Goal: Information Seeking & Learning: Learn about a topic

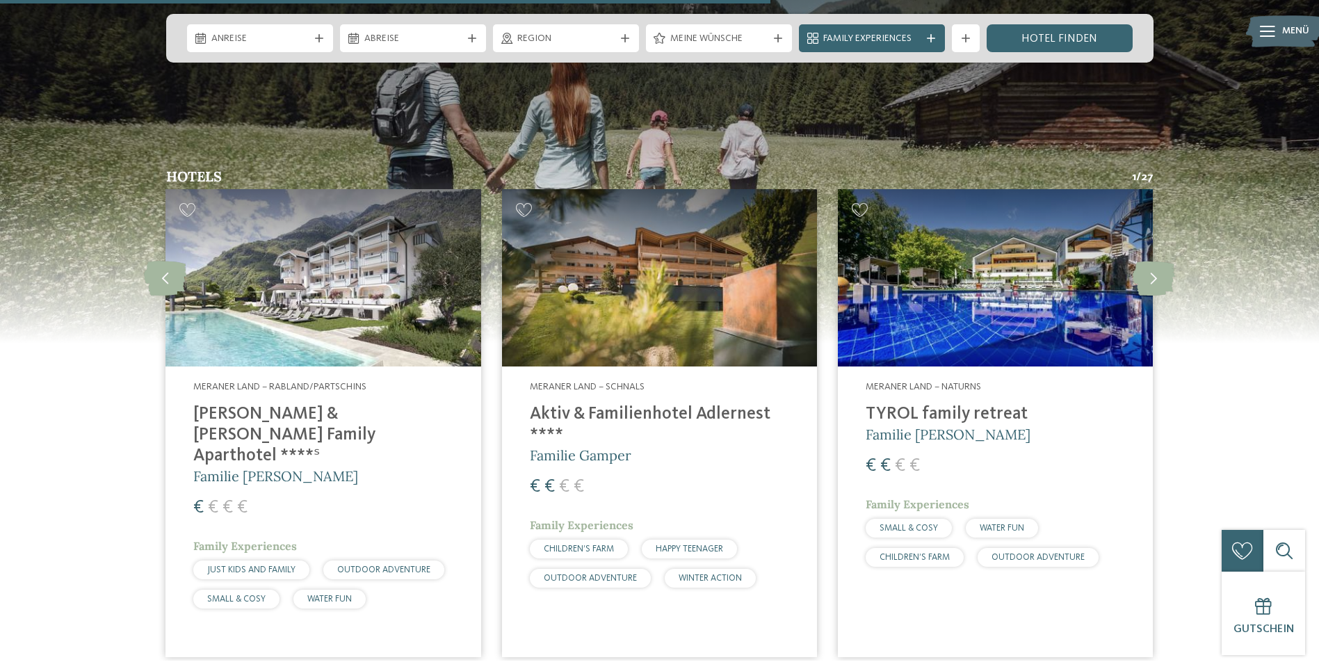
scroll to position [3686, 0]
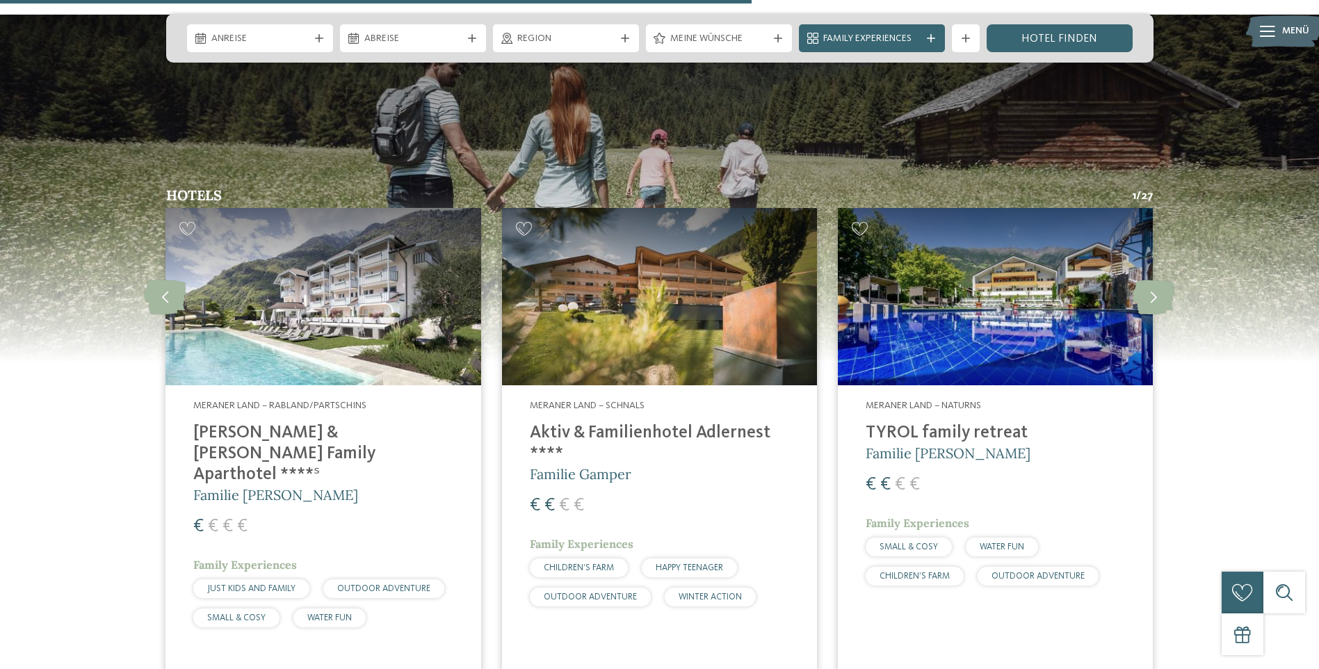
click at [1001, 263] on img at bounding box center [995, 296] width 315 height 177
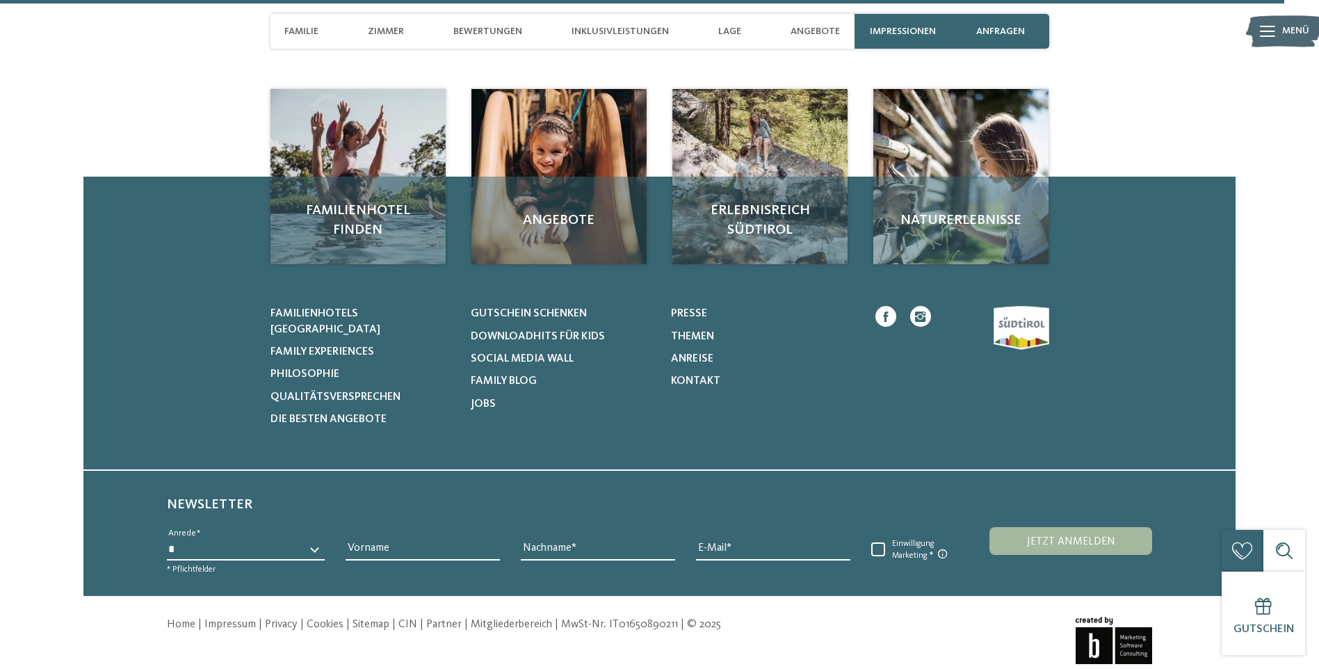
scroll to position [4647, 0]
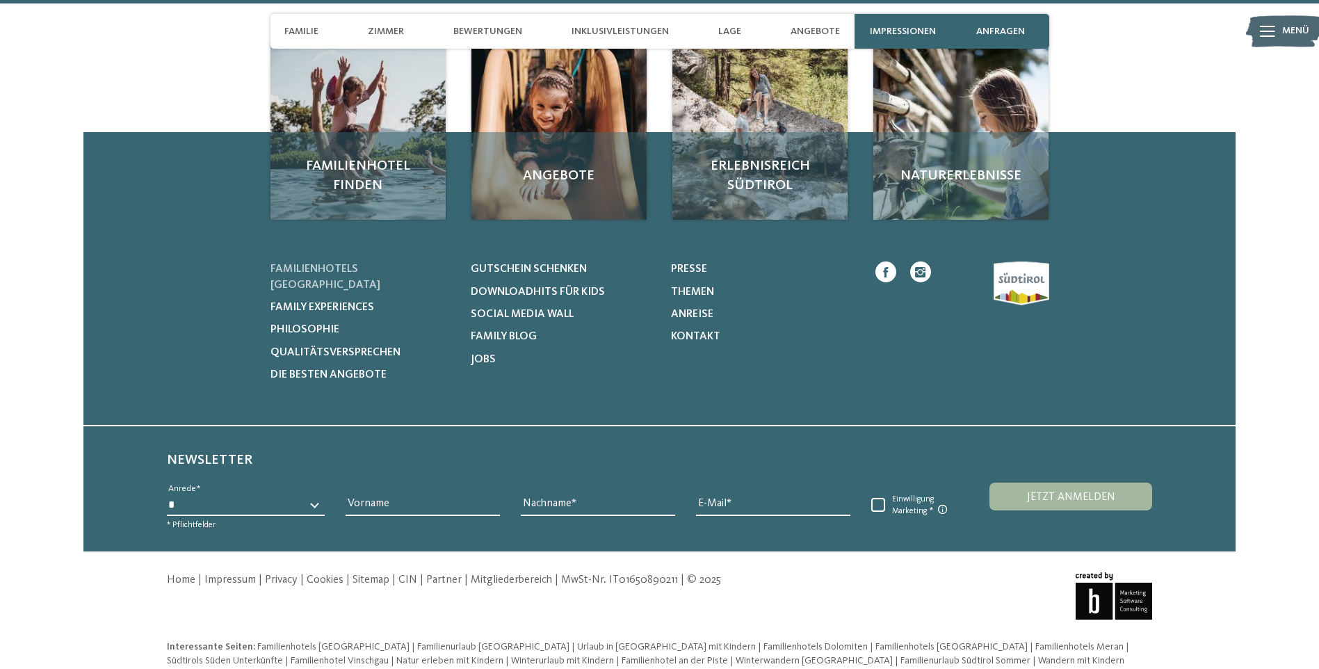
click at [373, 264] on span "Familienhotels [GEOGRAPHIC_DATA]" at bounding box center [326, 277] width 110 height 26
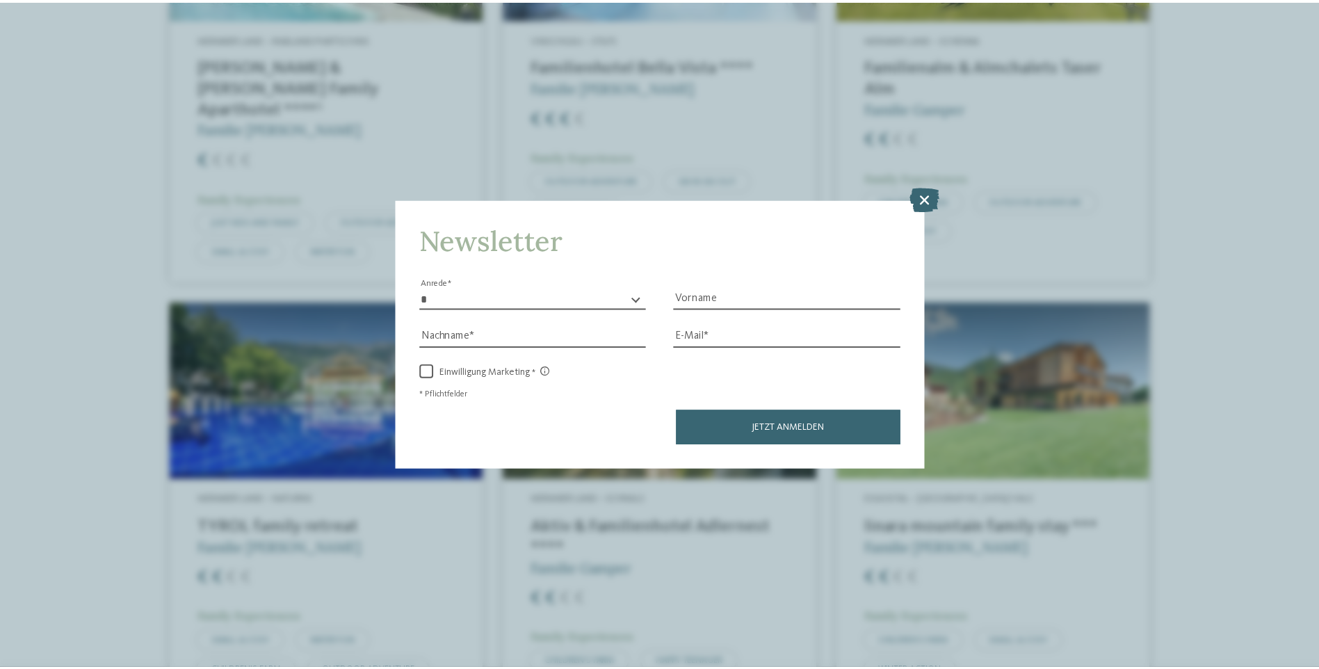
scroll to position [2921, 0]
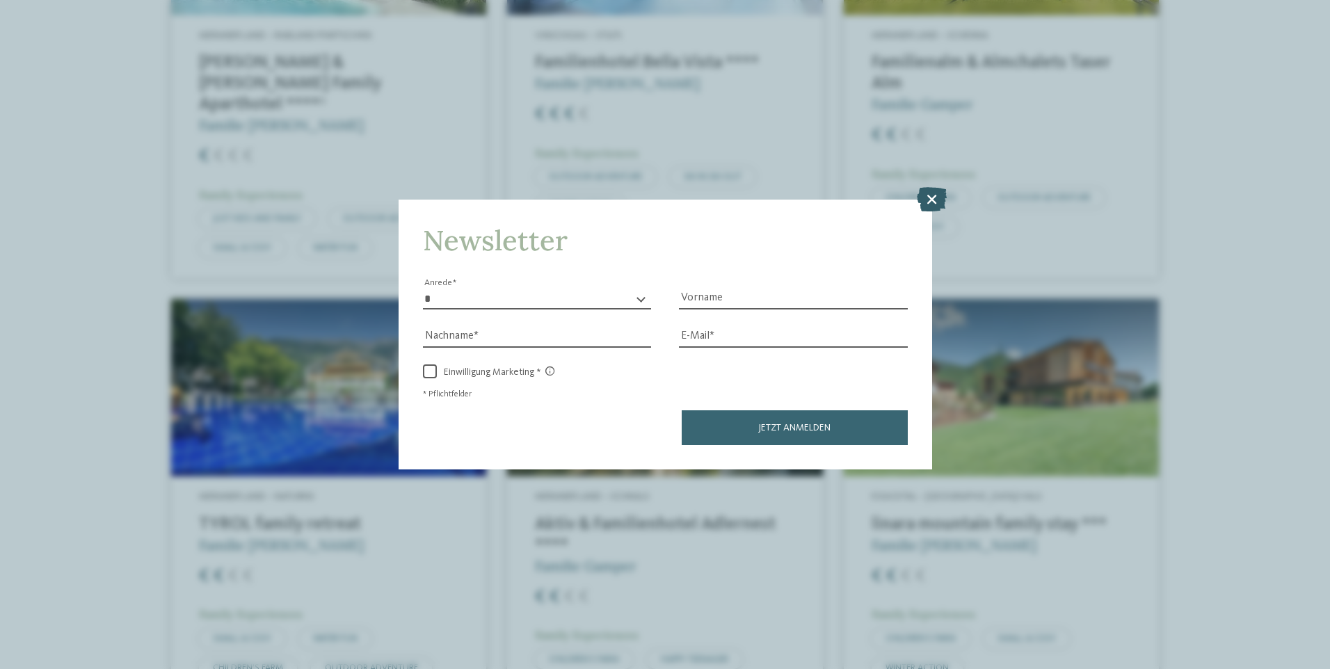
click at [929, 198] on icon at bounding box center [932, 198] width 30 height 24
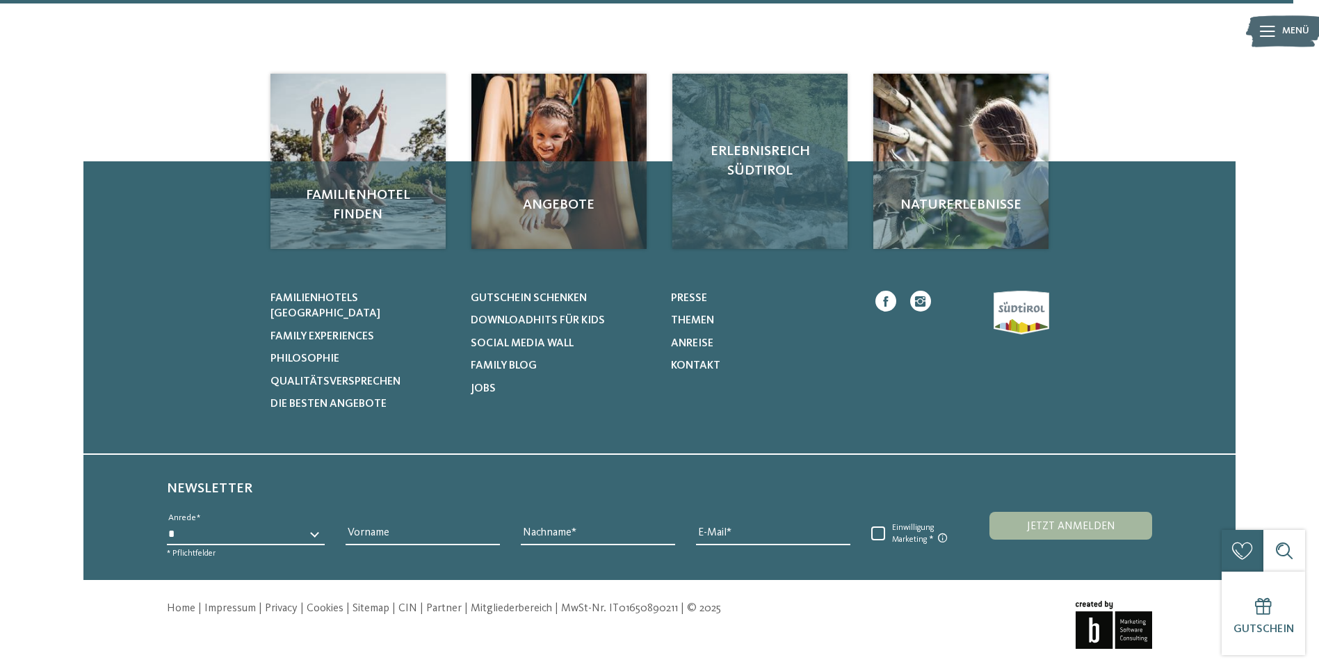
scroll to position [4644, 0]
